Goal: Navigation & Orientation: Find specific page/section

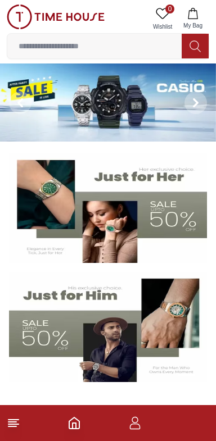
click at [19, 424] on line at bounding box center [13, 424] width 10 height 0
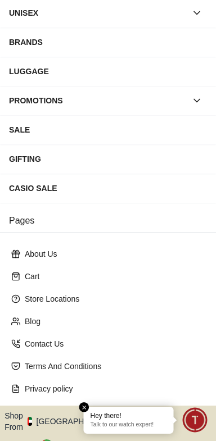
scroll to position [161, 0]
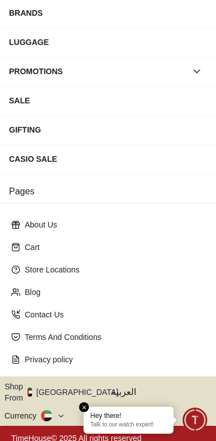
click at [67, 387] on button "Shop From [GEOGRAPHIC_DATA]" at bounding box center [65, 392] width 122 height 22
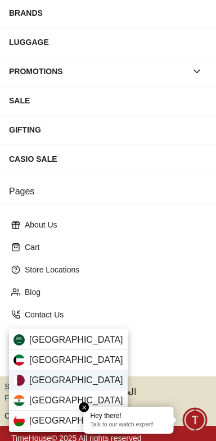
click at [30, 378] on span "[GEOGRAPHIC_DATA]" at bounding box center [76, 379] width 94 height 13
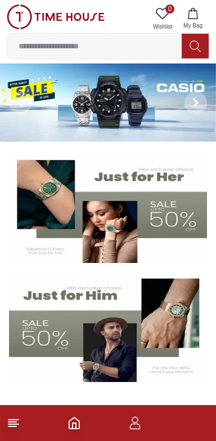
click at [18, 424] on line at bounding box center [13, 424] width 10 height 0
